Goal: Task Accomplishment & Management: Use online tool/utility

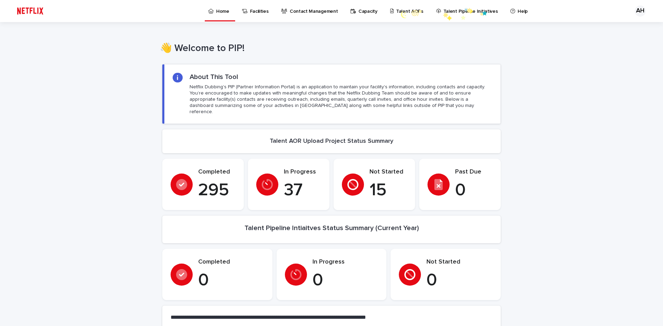
click at [398, 11] on p "Talent AORs" at bounding box center [409, 7] width 27 height 14
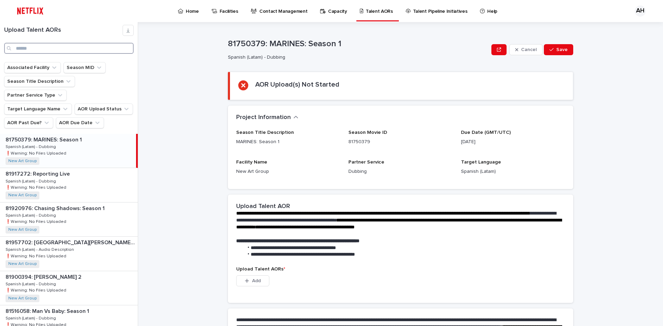
click at [43, 48] on input "Search" at bounding box center [68, 48] width 129 height 11
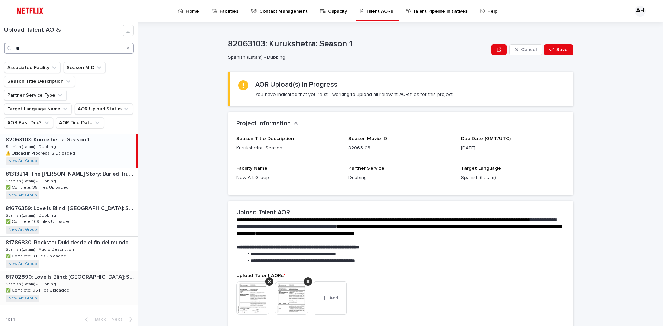
type input "**"
click at [75, 271] on div "81702890: Love Is Blind: [GEOGRAPHIC_DATA]: Season 2 81702890: Love Is Blind: U…" at bounding box center [69, 288] width 138 height 34
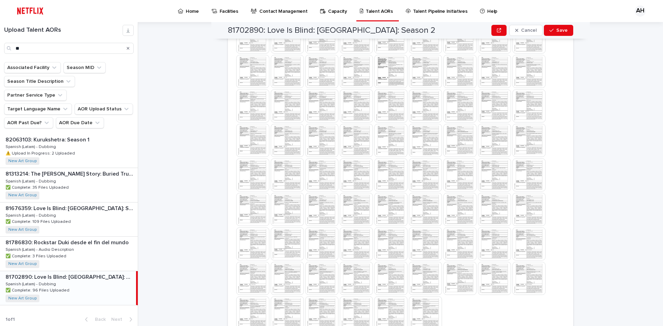
scroll to position [412, 0]
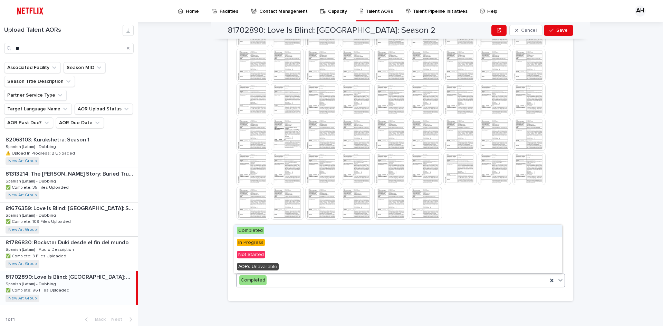
click at [450, 280] on div "Completed" at bounding box center [391, 280] width 311 height 11
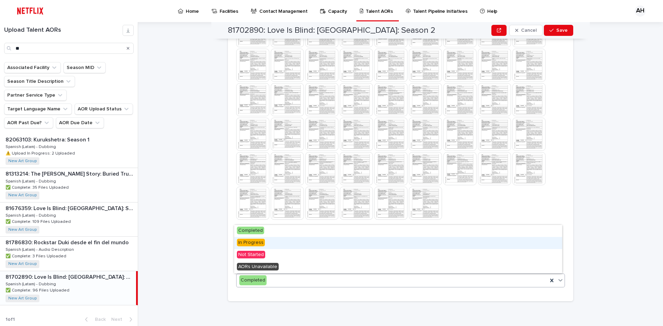
click at [251, 243] on span "In Progress" at bounding box center [251, 243] width 28 height 8
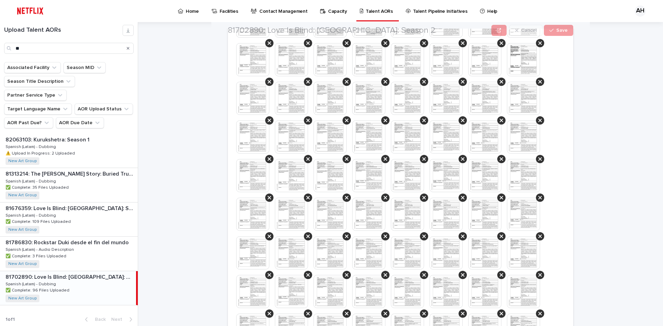
scroll to position [403, 0]
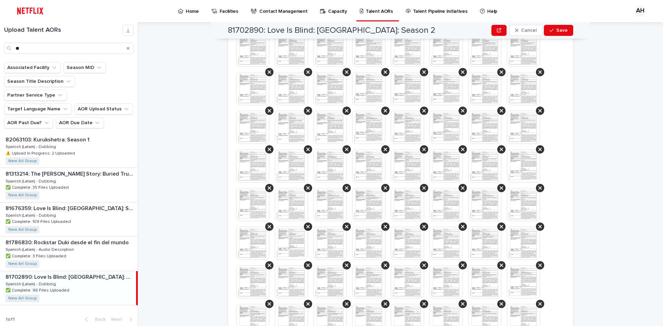
click at [293, 135] on img at bounding box center [291, 127] width 33 height 33
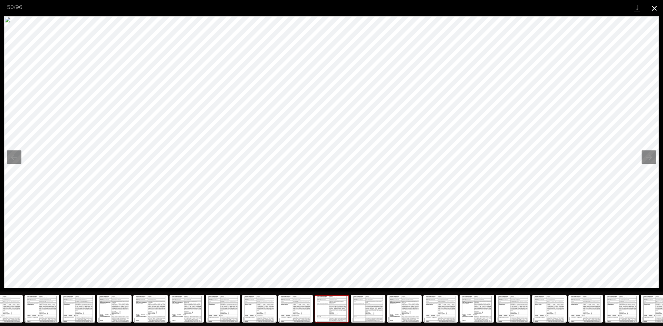
click at [654, 13] on button "Close gallery" at bounding box center [653, 8] width 17 height 16
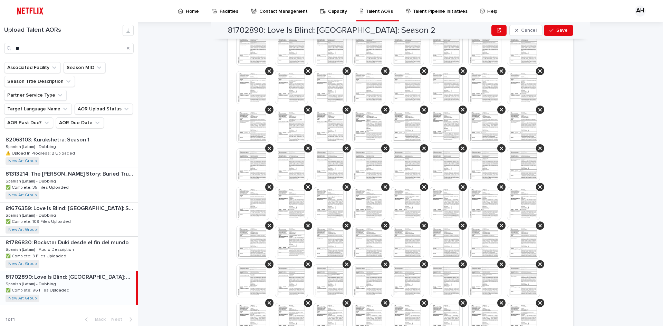
scroll to position [368, 0]
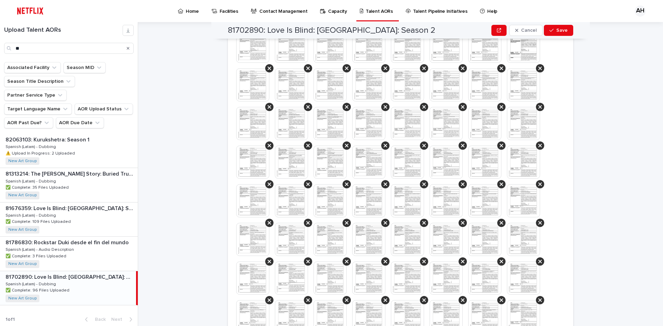
click at [363, 113] on img at bounding box center [368, 123] width 33 height 33
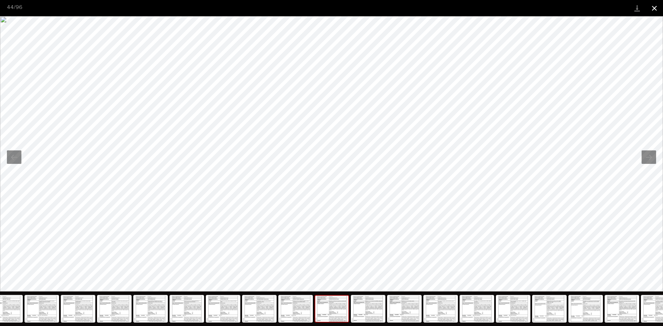
click at [654, 8] on button "Close gallery" at bounding box center [653, 8] width 17 height 16
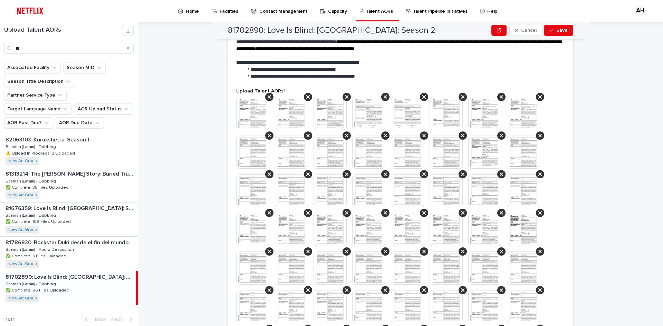
scroll to position [166, 0]
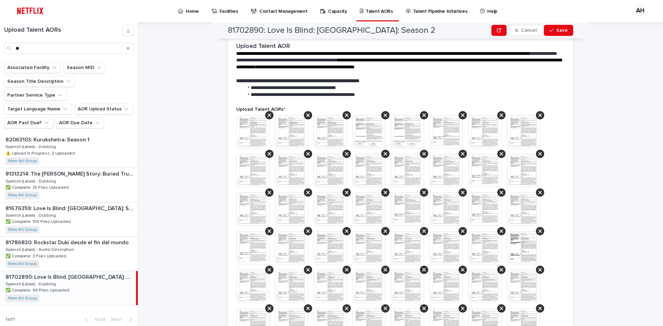
click at [285, 208] on img at bounding box center [291, 209] width 33 height 33
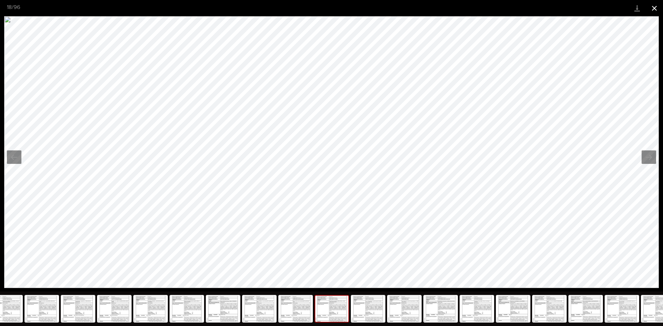
click at [653, 10] on button "Close gallery" at bounding box center [653, 8] width 17 height 16
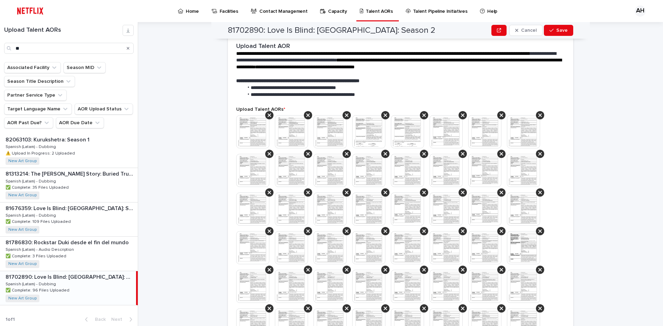
click at [293, 287] on img at bounding box center [291, 286] width 33 height 33
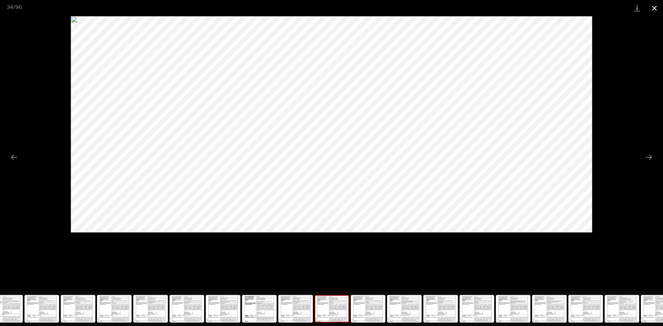
click at [657, 6] on button "Close gallery" at bounding box center [653, 8] width 17 height 16
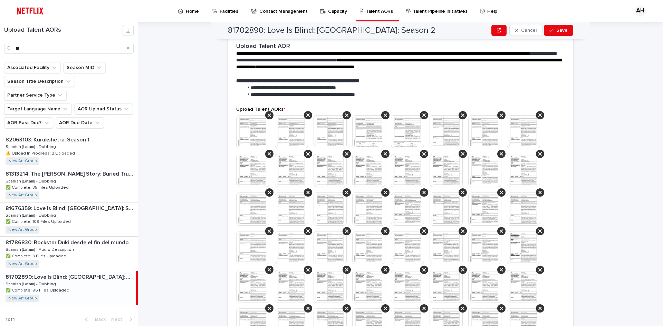
click at [334, 291] on img at bounding box center [329, 286] width 33 height 33
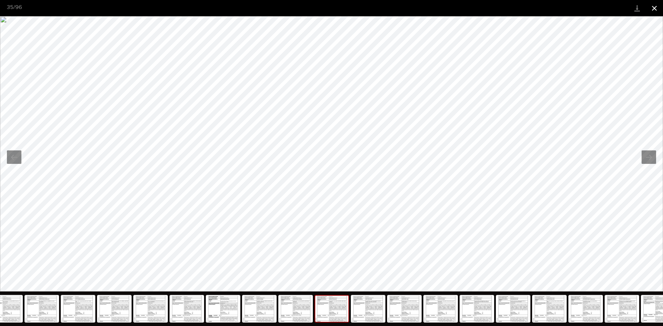
click at [657, 11] on button "Close gallery" at bounding box center [653, 8] width 17 height 16
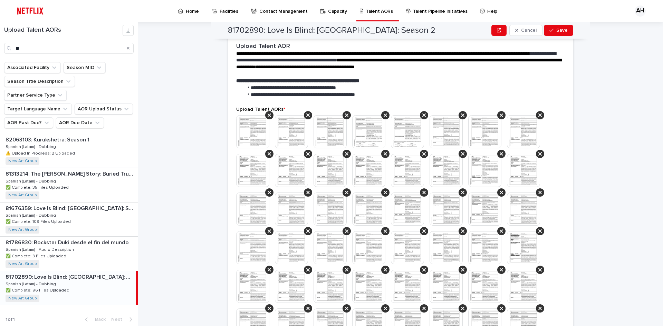
click at [408, 284] on img at bounding box center [407, 286] width 33 height 33
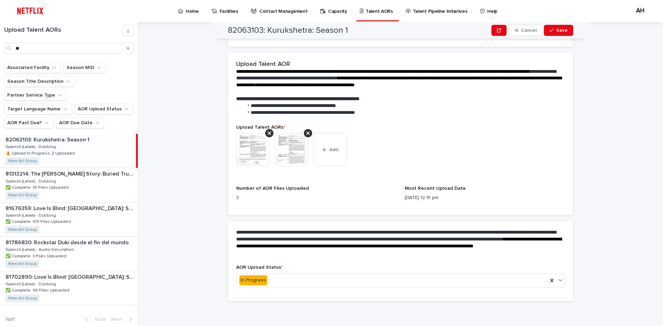
scroll to position [148, 0]
click at [53, 287] on p "✅ Complete: 96 Files Uploaded" at bounding box center [38, 290] width 65 height 6
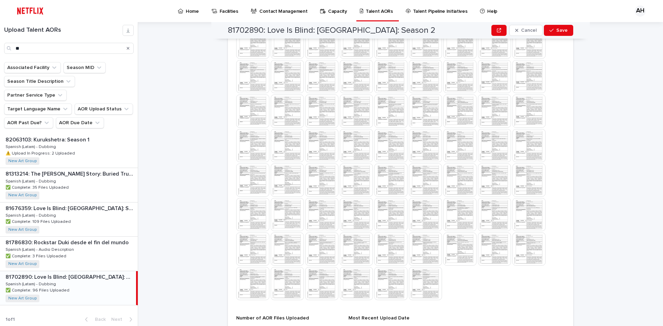
scroll to position [412, 0]
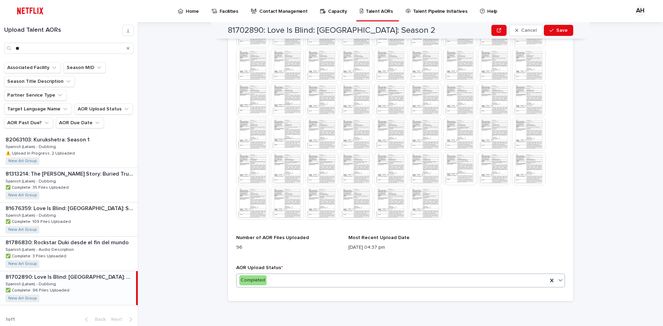
click at [269, 282] on div "Completed" at bounding box center [391, 280] width 311 height 11
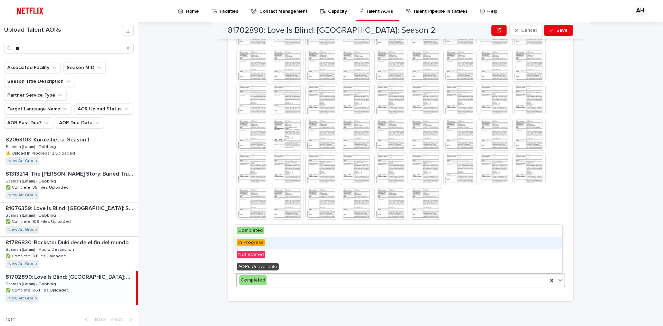
click at [248, 244] on span "In Progress" at bounding box center [251, 243] width 28 height 8
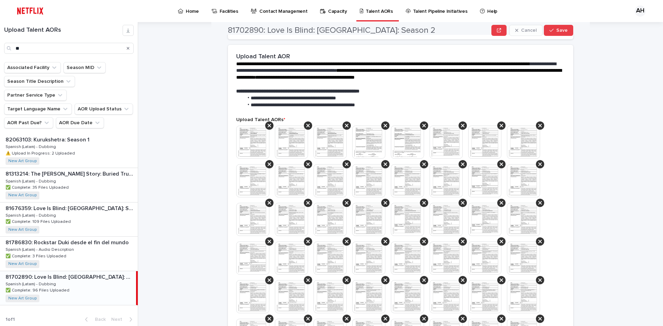
scroll to position [161, 0]
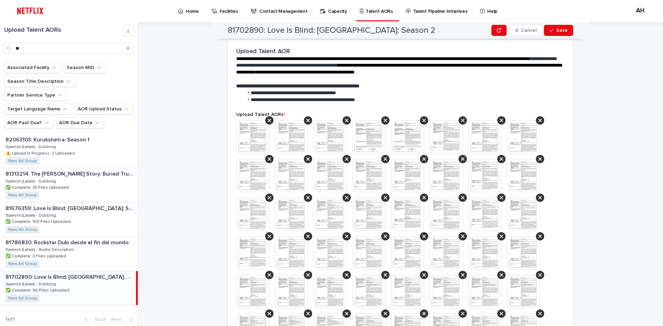
click at [441, 298] on img at bounding box center [445, 291] width 33 height 33
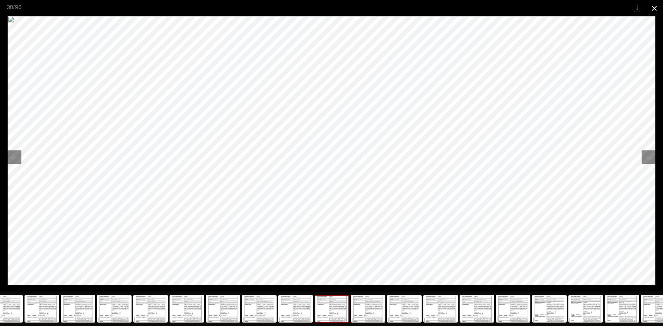
click at [655, 6] on button "Close gallery" at bounding box center [653, 8] width 17 height 16
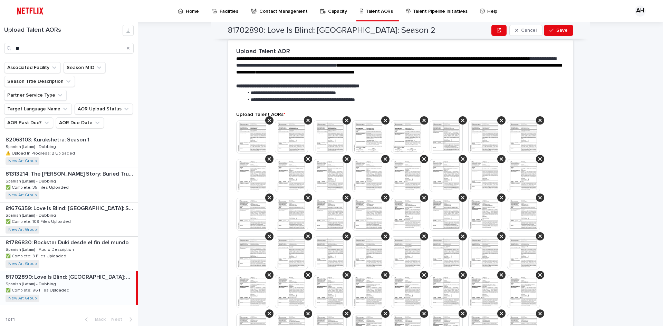
click at [487, 295] on img at bounding box center [484, 291] width 33 height 33
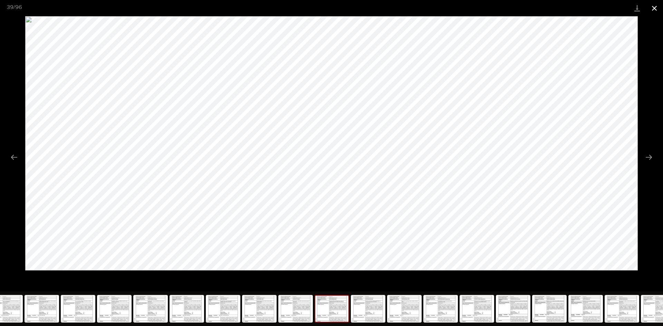
click at [652, 6] on button "Close gallery" at bounding box center [653, 8] width 17 height 16
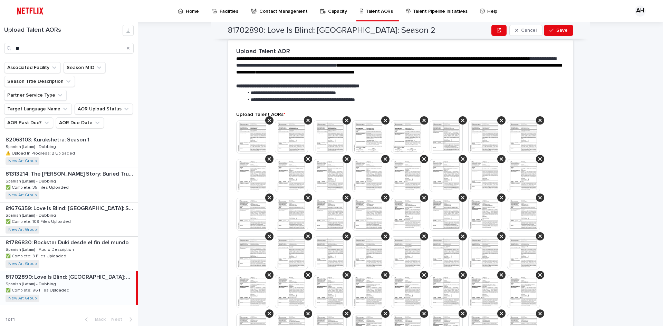
click at [516, 291] on img at bounding box center [523, 291] width 33 height 33
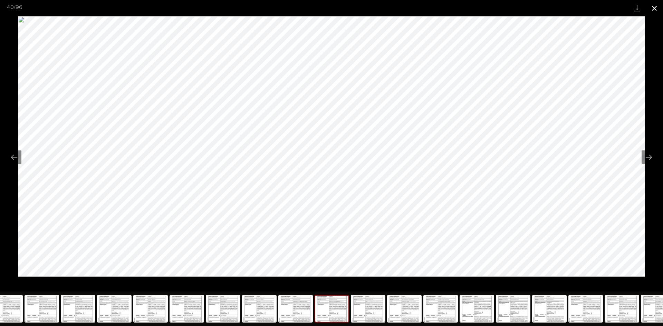
click at [651, 8] on button "Close gallery" at bounding box center [653, 8] width 17 height 16
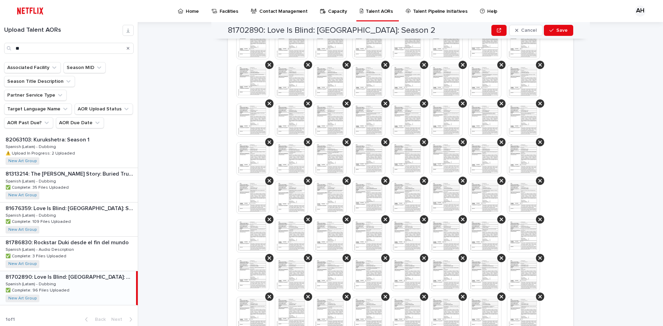
scroll to position [334, 0]
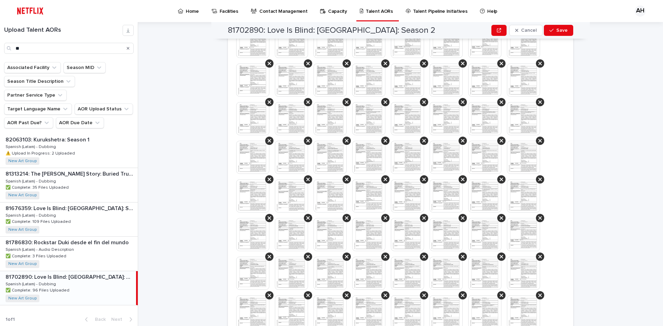
click at [251, 163] on img at bounding box center [252, 157] width 33 height 33
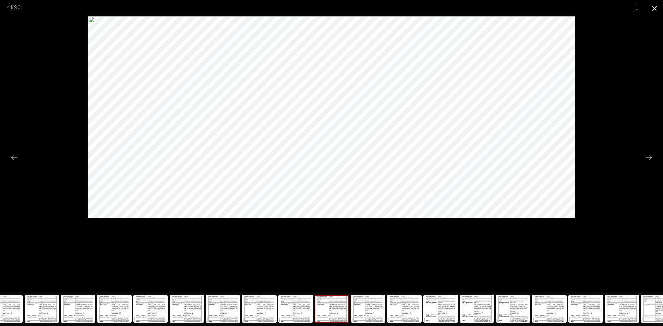
click at [654, 9] on button "Close gallery" at bounding box center [653, 8] width 17 height 16
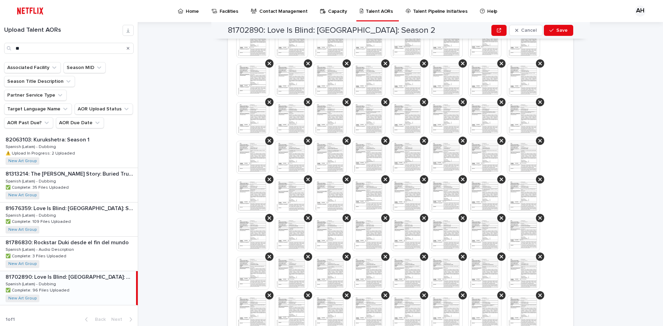
click at [293, 243] on img at bounding box center [291, 234] width 33 height 33
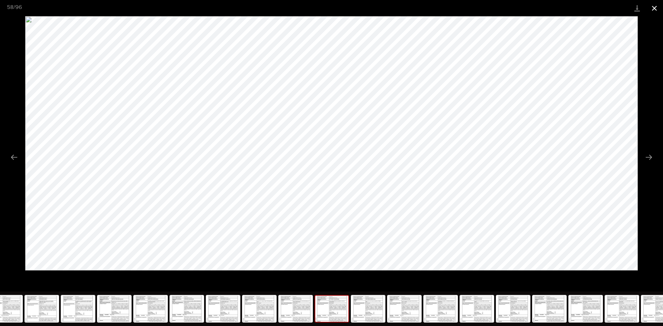
click at [654, 9] on button "Close gallery" at bounding box center [653, 8] width 17 height 16
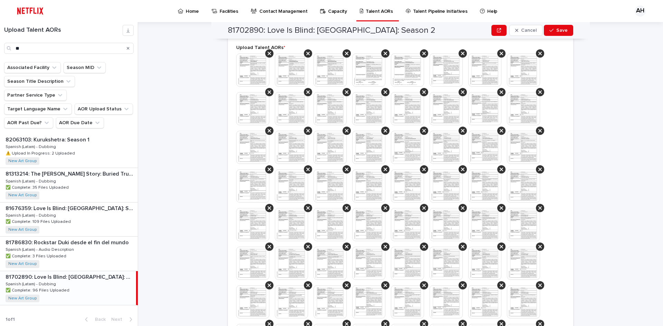
scroll to position [190, 0]
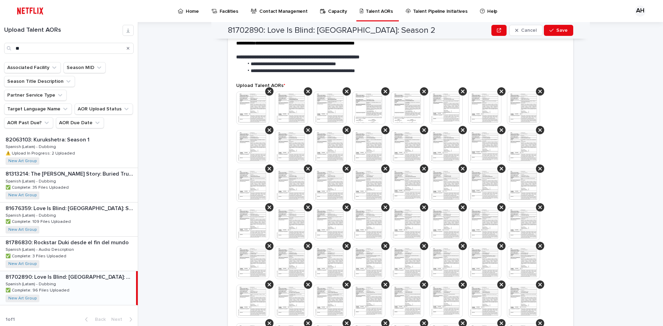
click at [294, 302] on img at bounding box center [291, 301] width 33 height 33
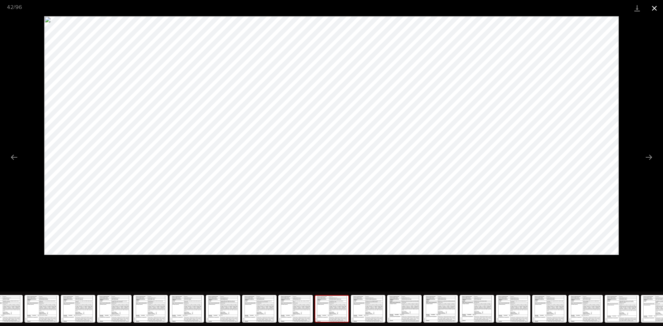
click at [659, 11] on button "Close gallery" at bounding box center [653, 8] width 17 height 16
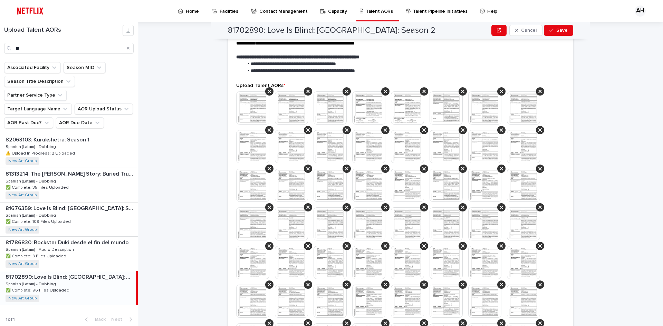
click at [334, 299] on img at bounding box center [329, 301] width 33 height 33
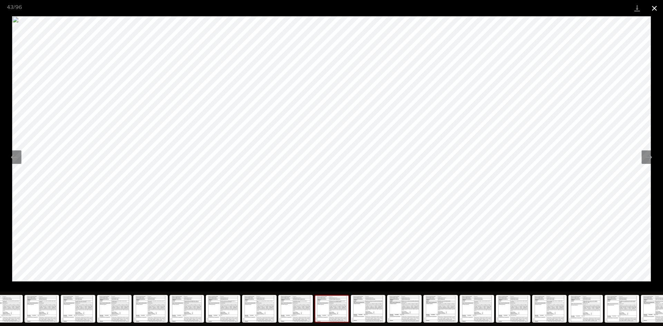
click at [653, 8] on button "Close gallery" at bounding box center [653, 8] width 17 height 16
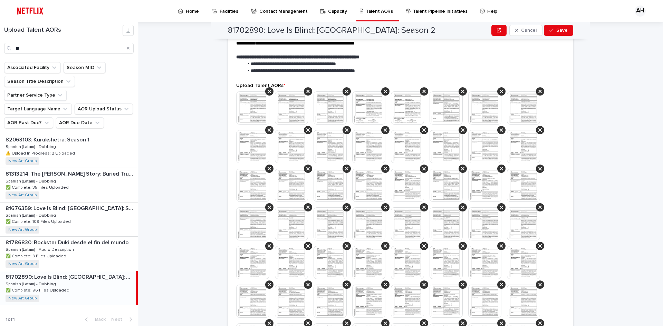
click at [368, 307] on img at bounding box center [368, 301] width 33 height 33
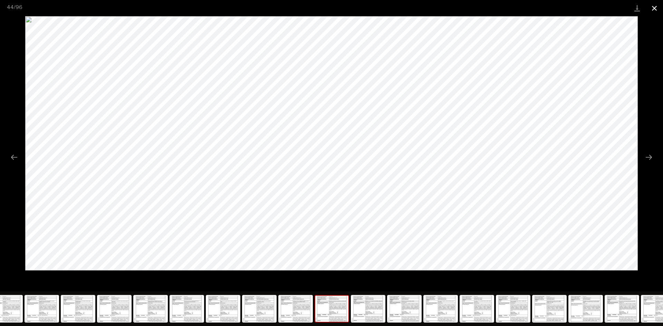
click at [651, 9] on button "Close gallery" at bounding box center [653, 8] width 17 height 16
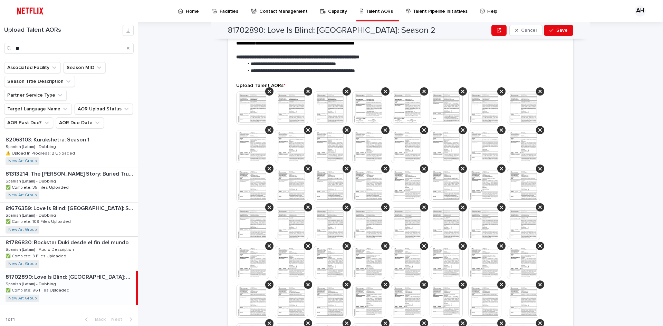
click at [368, 307] on img at bounding box center [368, 301] width 33 height 33
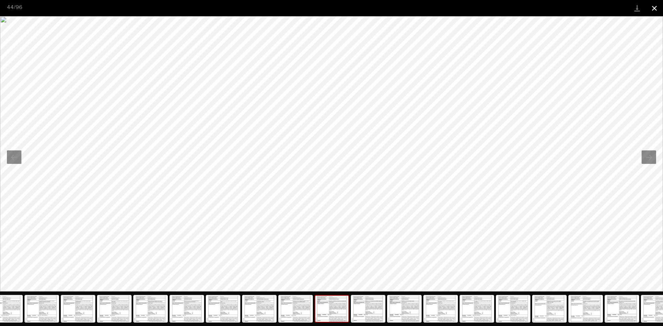
click at [655, 10] on button "Close gallery" at bounding box center [653, 8] width 17 height 16
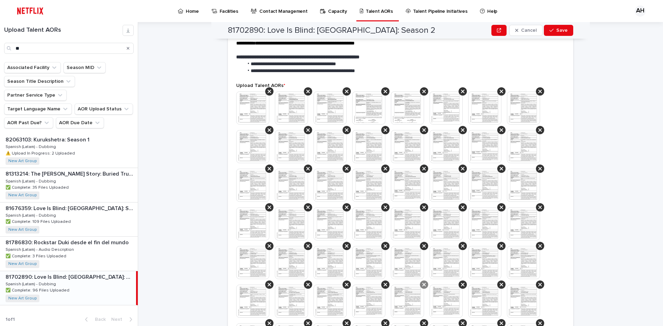
click at [383, 287] on icon at bounding box center [384, 285] width 3 height 6
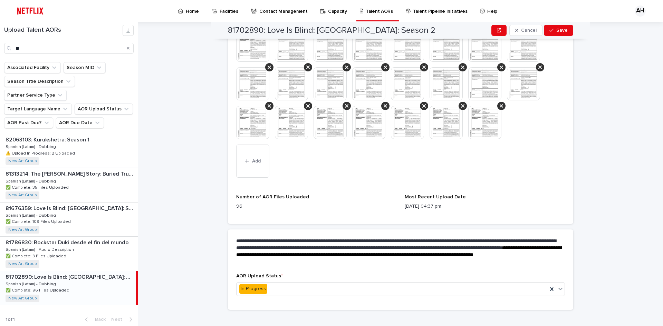
scroll to position [610, 0]
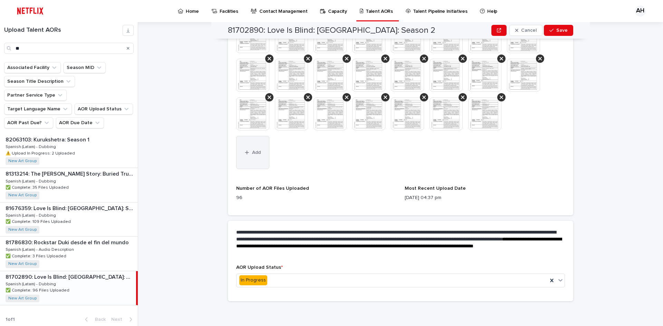
click at [252, 154] on span "Add" at bounding box center [256, 152] width 9 height 5
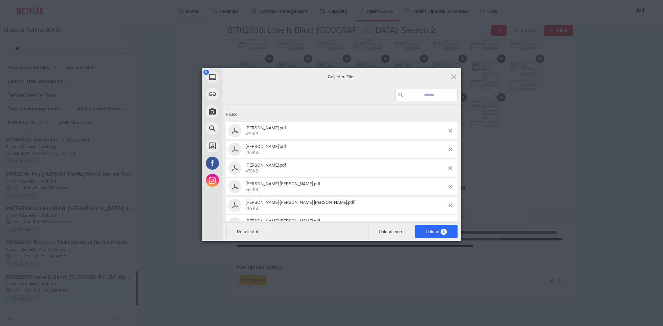
scroll to position [54, 0]
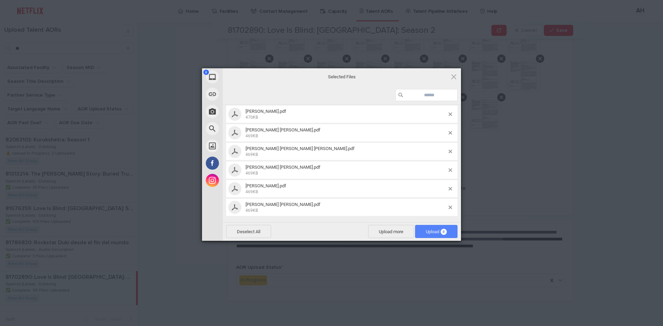
click at [436, 230] on span "Upload 8" at bounding box center [436, 231] width 21 height 5
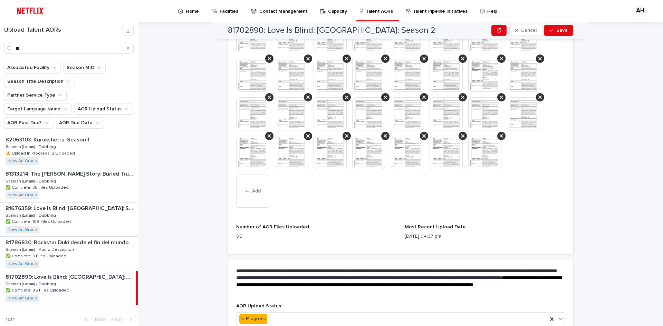
scroll to position [648, 0]
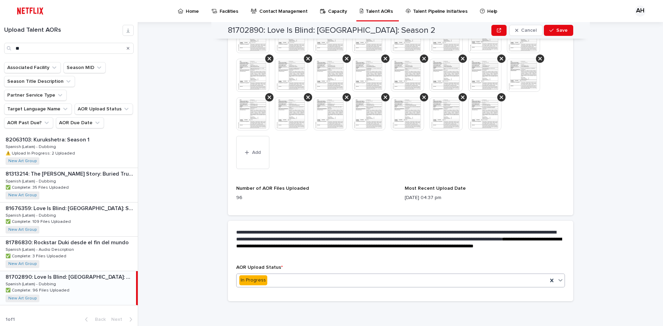
click at [269, 282] on div "In Progress" at bounding box center [391, 280] width 311 height 11
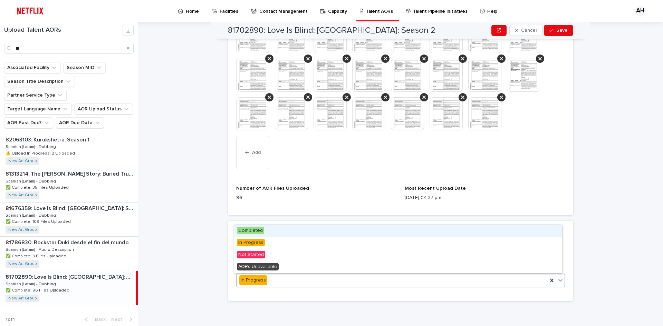
click at [252, 231] on span "Completed" at bounding box center [250, 231] width 27 height 8
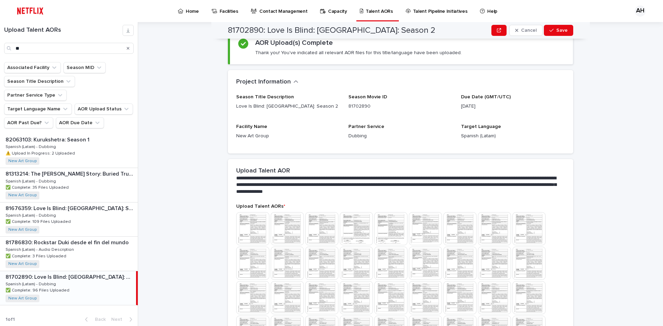
scroll to position [0, 0]
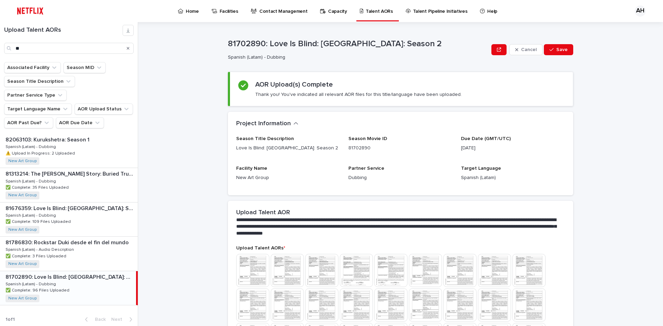
click at [194, 167] on div "**********" at bounding box center [404, 174] width 516 height 304
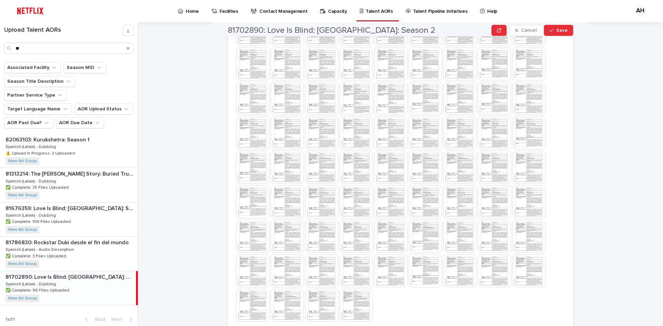
scroll to position [447, 0]
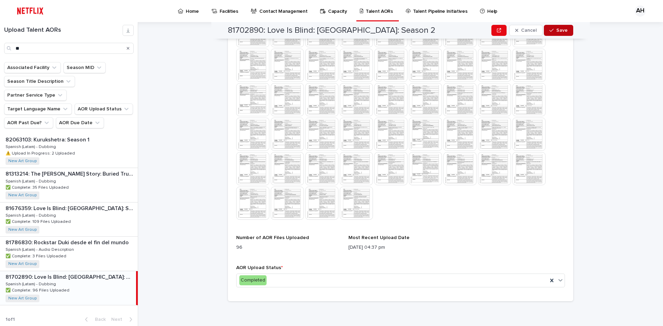
click at [556, 32] on span "Save" at bounding box center [561, 30] width 11 height 5
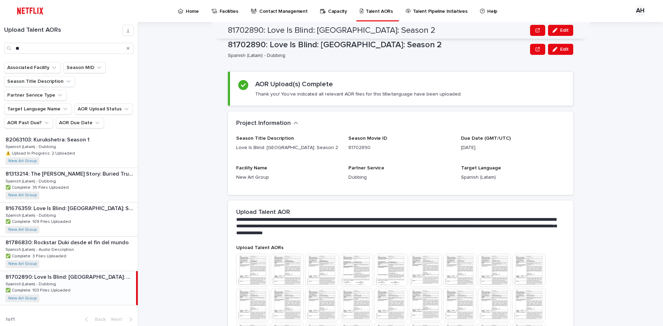
scroll to position [0, 0]
